Goal: Transaction & Acquisition: Purchase product/service

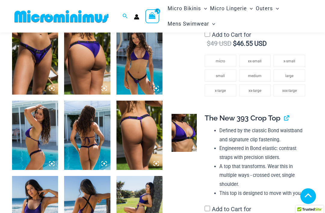
scroll to position [373, 2]
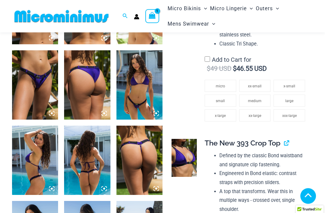
click at [31, 15] on img at bounding box center [61, 17] width 99 height 14
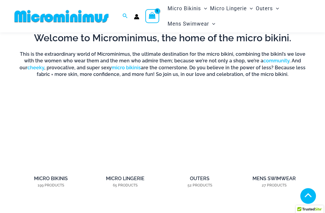
scroll to position [308, 0]
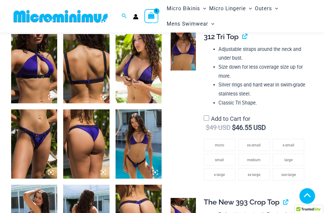
scroll to position [322, 2]
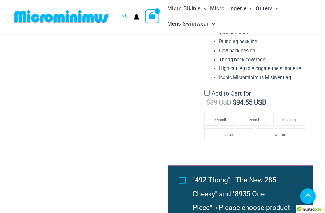
click at [234, 128] on li "large" at bounding box center [229, 134] width 49 height 12
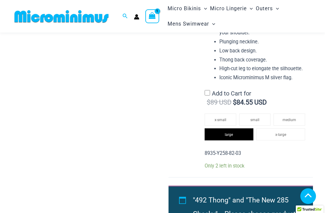
click at [290, 128] on li "x-large" at bounding box center [281, 134] width 49 height 12
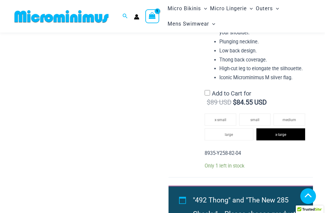
click at [237, 128] on li "large" at bounding box center [229, 134] width 49 height 12
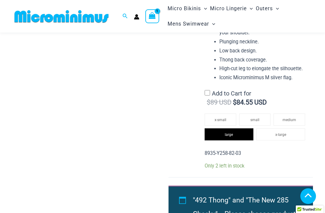
click at [294, 114] on li "medium" at bounding box center [290, 120] width 32 height 12
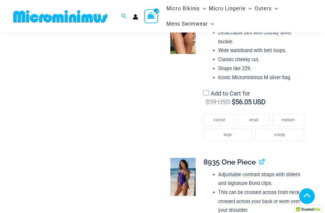
scroll to position [701, 2]
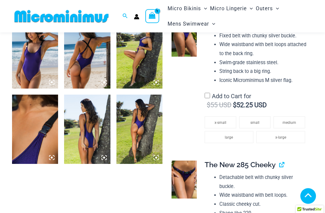
click at [230, 135] on span "large" at bounding box center [229, 137] width 8 height 4
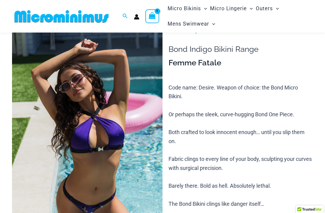
scroll to position [0, 0]
